Goal: Navigation & Orientation: Find specific page/section

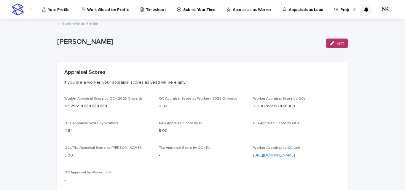
click at [247, 12] on p "Appraisals as Worker" at bounding box center [252, 6] width 39 height 12
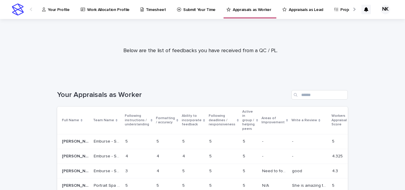
click at [196, 12] on p "Submit Your Time" at bounding box center [199, 6] width 32 height 12
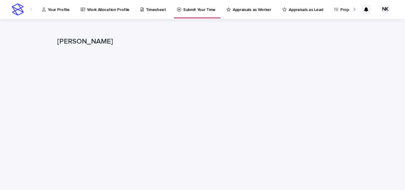
click at [53, 9] on p "Your Profile" at bounding box center [59, 6] width 22 height 12
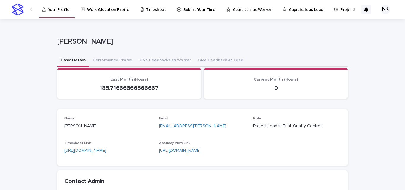
click at [254, 12] on p "Appraisals as Worker" at bounding box center [252, 6] width 39 height 12
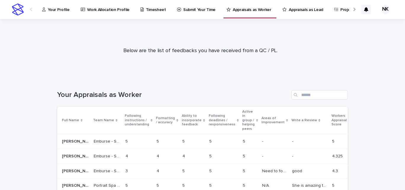
click at [302, 7] on p "Appraisals as Lead" at bounding box center [306, 6] width 34 height 12
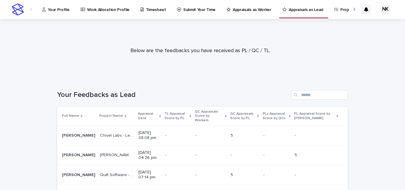
click at [120, 119] on th "Project Name" at bounding box center [117, 116] width 39 height 19
